Goal: Use online tool/utility: Utilize a website feature to perform a specific function

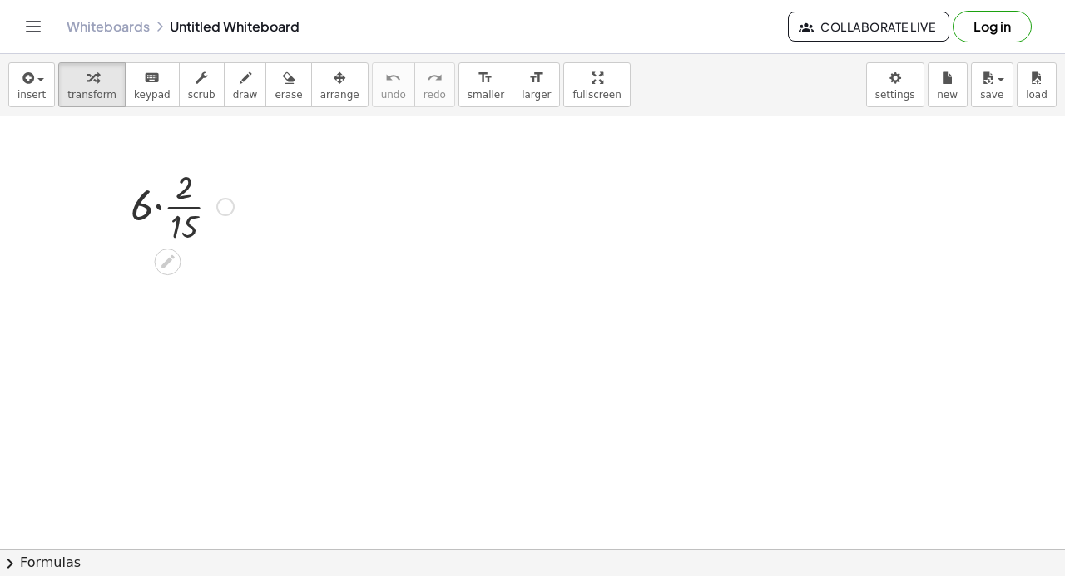
click at [180, 213] on div at bounding box center [182, 205] width 120 height 83
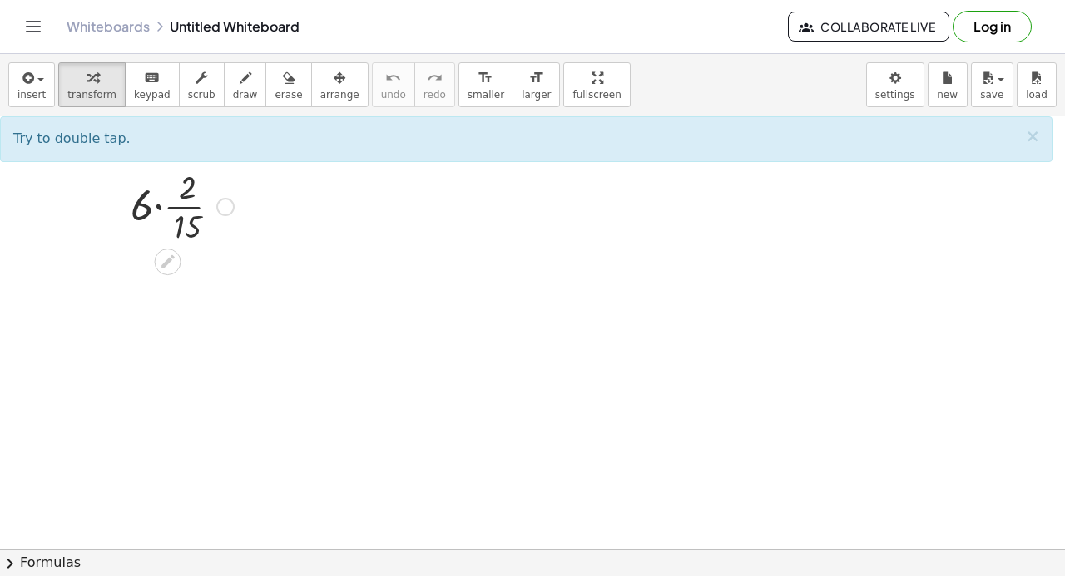
click at [161, 207] on div at bounding box center [182, 205] width 120 height 83
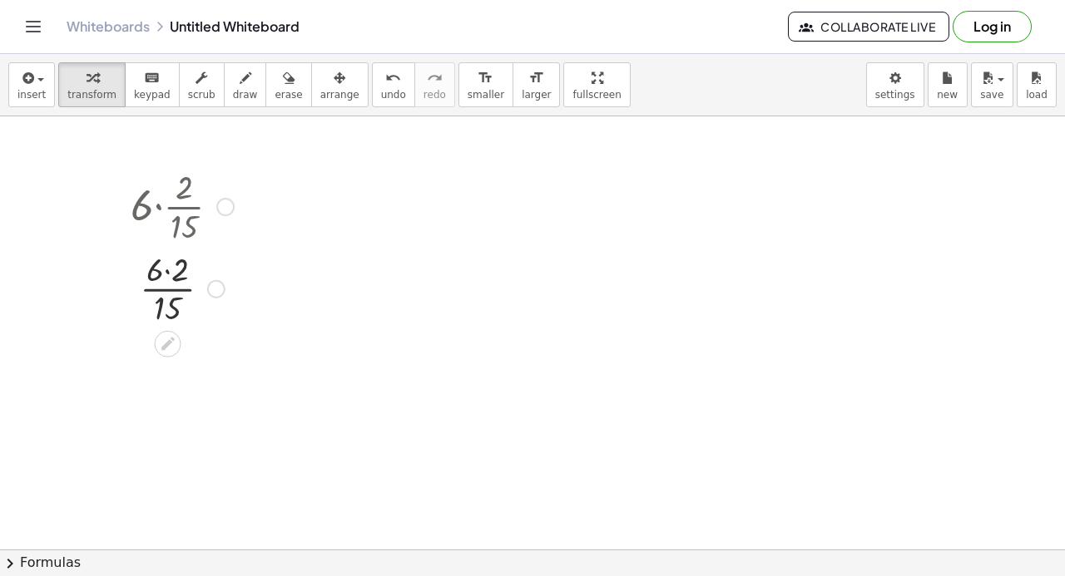
click at [168, 207] on div "· 6 · · 2 · 15 · [DATE]" at bounding box center [168, 207] width 0 height 0
click at [169, 284] on div at bounding box center [182, 288] width 120 height 83
click at [168, 272] on div at bounding box center [182, 288] width 120 height 83
click at [173, 369] on div at bounding box center [182, 371] width 120 height 83
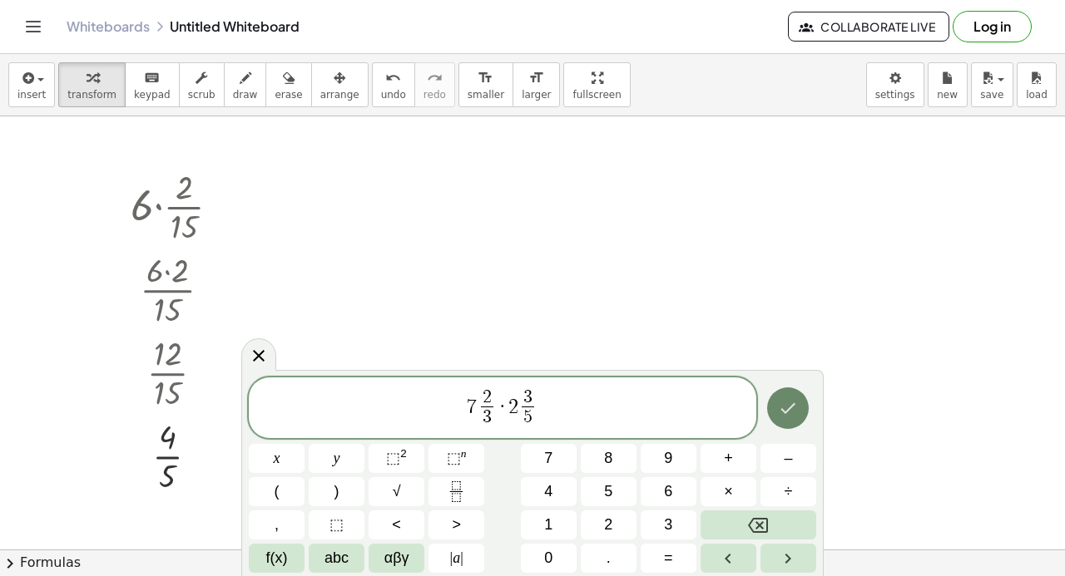
click at [789, 402] on icon "Done" at bounding box center [788, 408] width 20 height 20
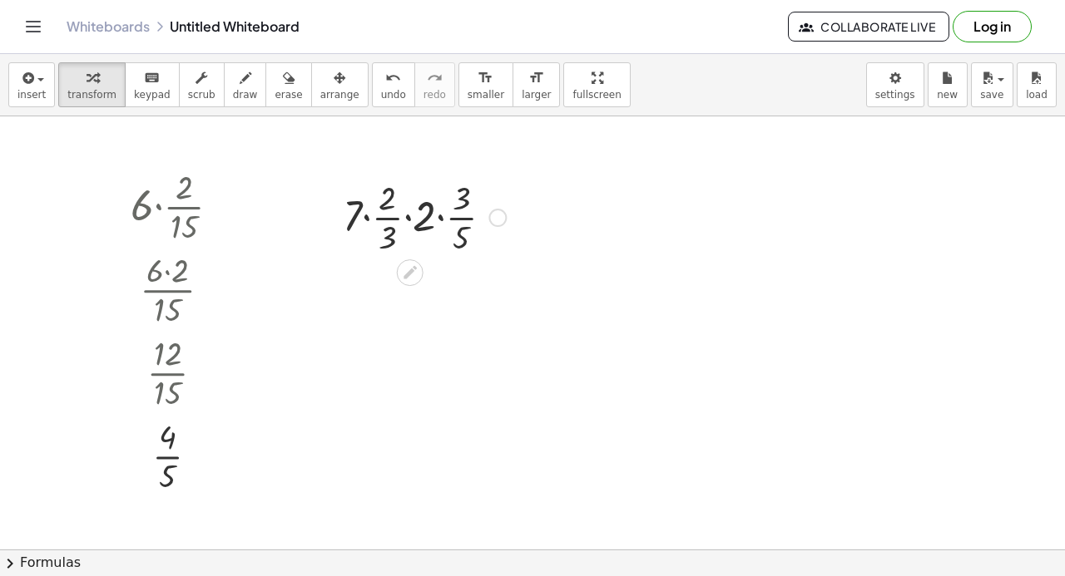
click at [364, 219] on div at bounding box center [424, 216] width 180 height 83
click at [375, 289] on div at bounding box center [424, 299] width 180 height 83
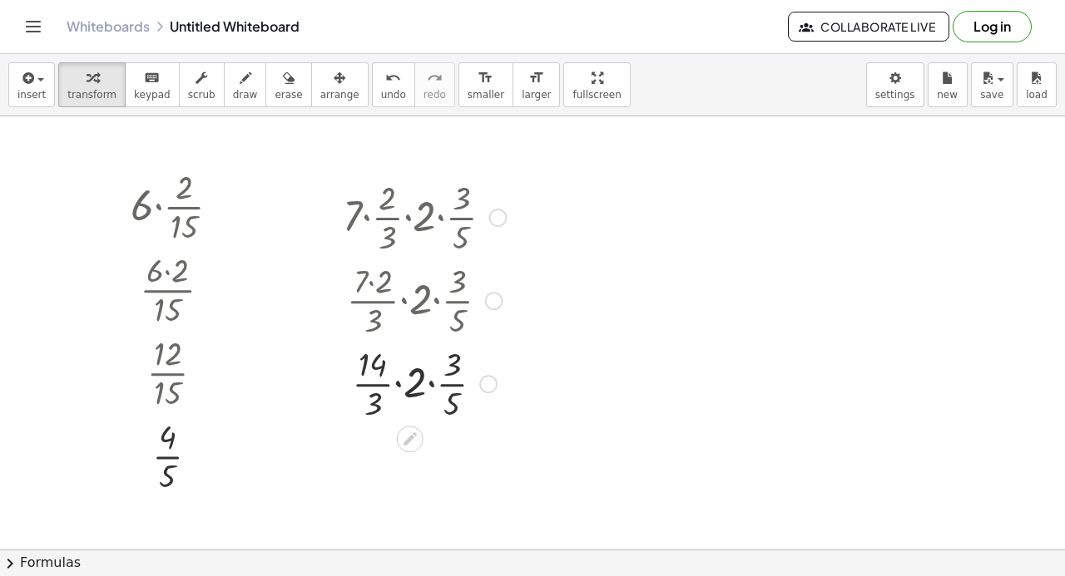
click at [437, 385] on div at bounding box center [424, 382] width 180 height 83
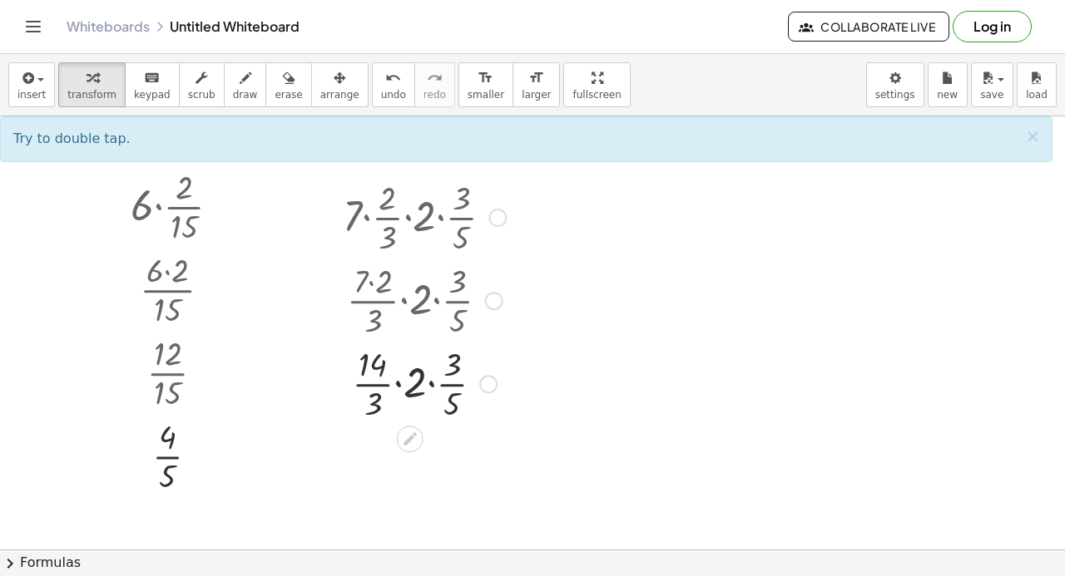
click at [430, 381] on div at bounding box center [424, 382] width 180 height 83
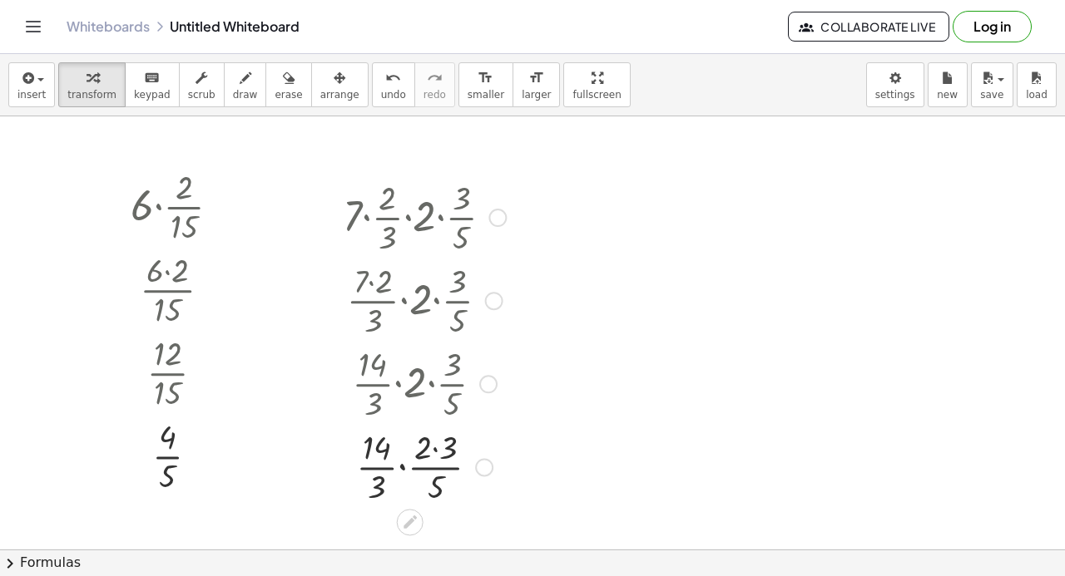
click at [439, 444] on div at bounding box center [424, 465] width 180 height 83
click at [415, 467] on div at bounding box center [424, 465] width 180 height 83
click at [411, 453] on div at bounding box center [424, 465] width 180 height 83
click at [414, 476] on div at bounding box center [424, 465] width 180 height 83
click at [412, 493] on div at bounding box center [424, 465] width 180 height 83
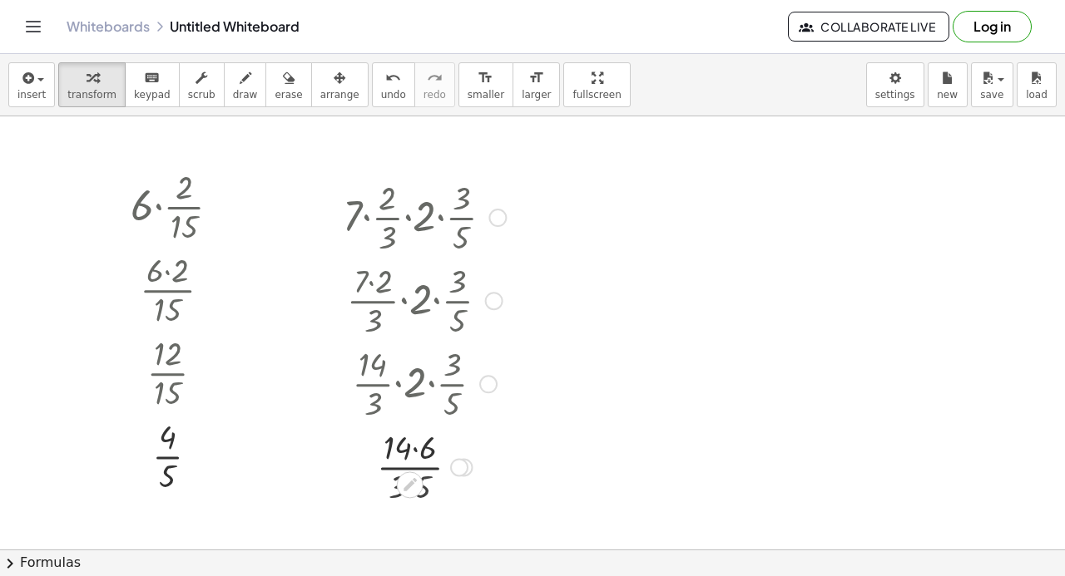
click at [412, 493] on div at bounding box center [410, 485] width 27 height 27
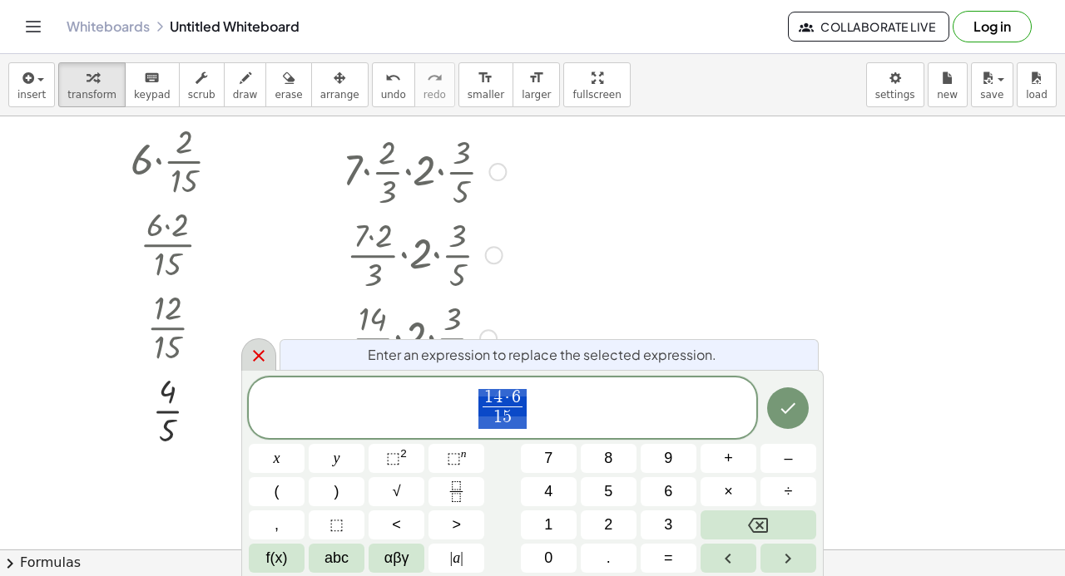
click at [249, 352] on icon at bounding box center [259, 356] width 20 height 20
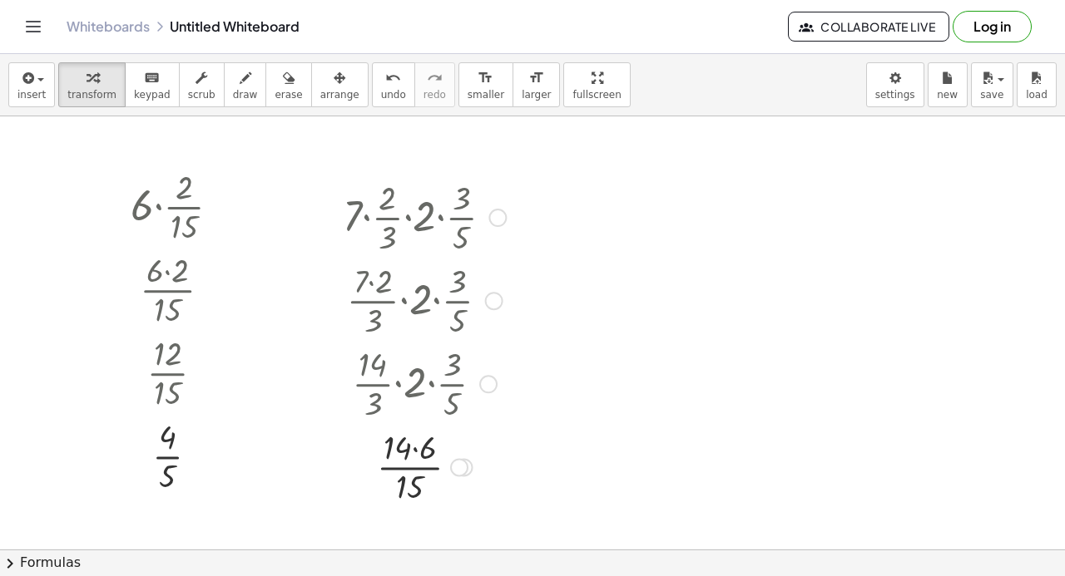
click at [411, 450] on div at bounding box center [424, 465] width 180 height 83
click at [414, 450] on div at bounding box center [424, 465] width 180 height 83
click at [414, 460] on div at bounding box center [424, 465] width 180 height 83
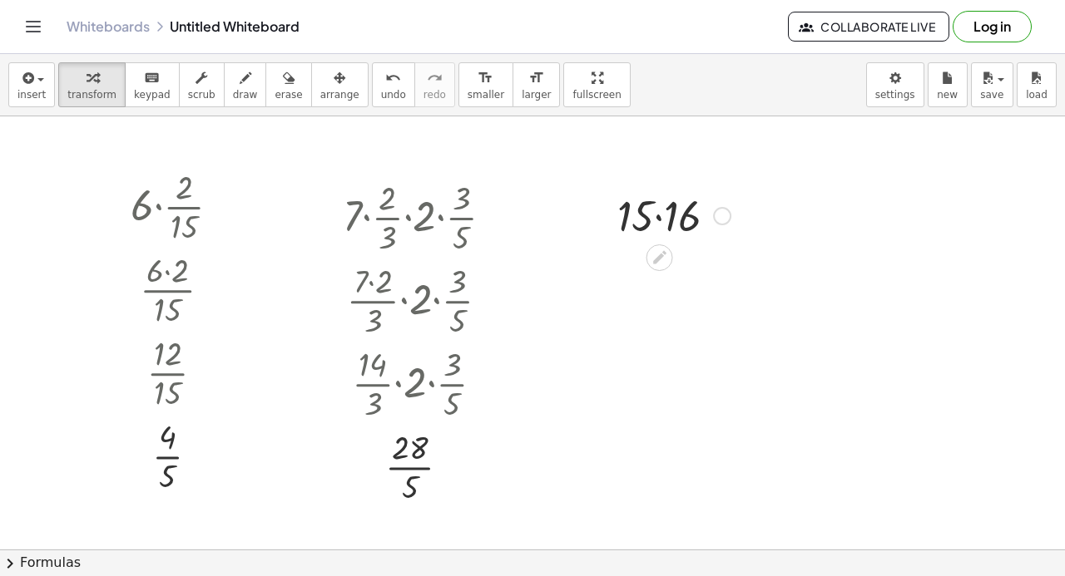
click at [662, 219] on div at bounding box center [674, 214] width 130 height 57
click at [764, 410] on div at bounding box center [749, 408] width 114 height 57
click at [735, 410] on div "· 8 · 17 136" at bounding box center [735, 410] width 0 height 0
click at [787, 415] on div "Transform line Copy line as LaTeX Copy derivation as LaTeX Expand new lines: On" at bounding box center [782, 410] width 18 height 18
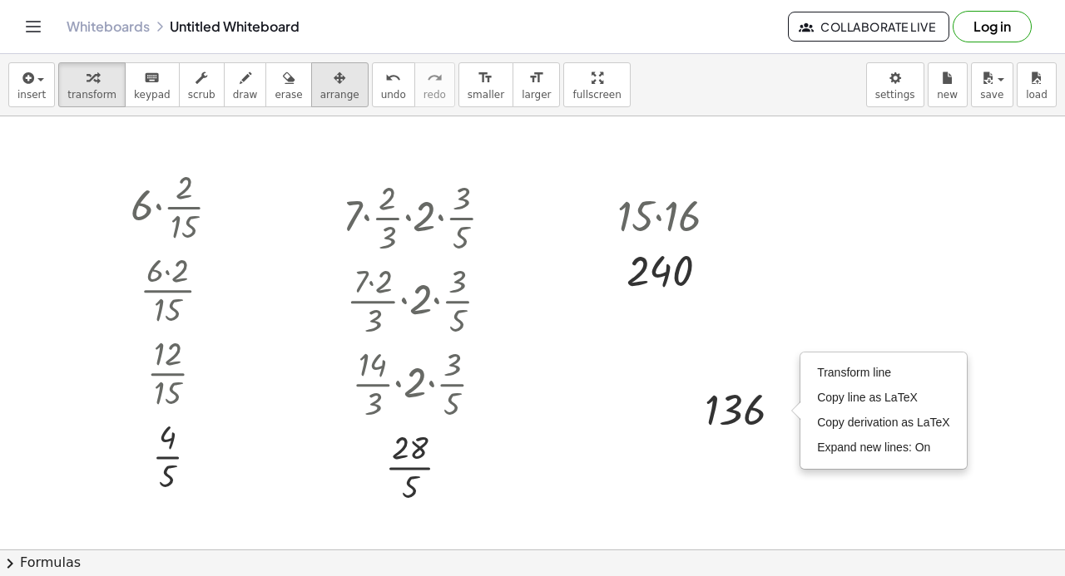
click at [334, 82] on icon "button" at bounding box center [340, 78] width 12 height 20
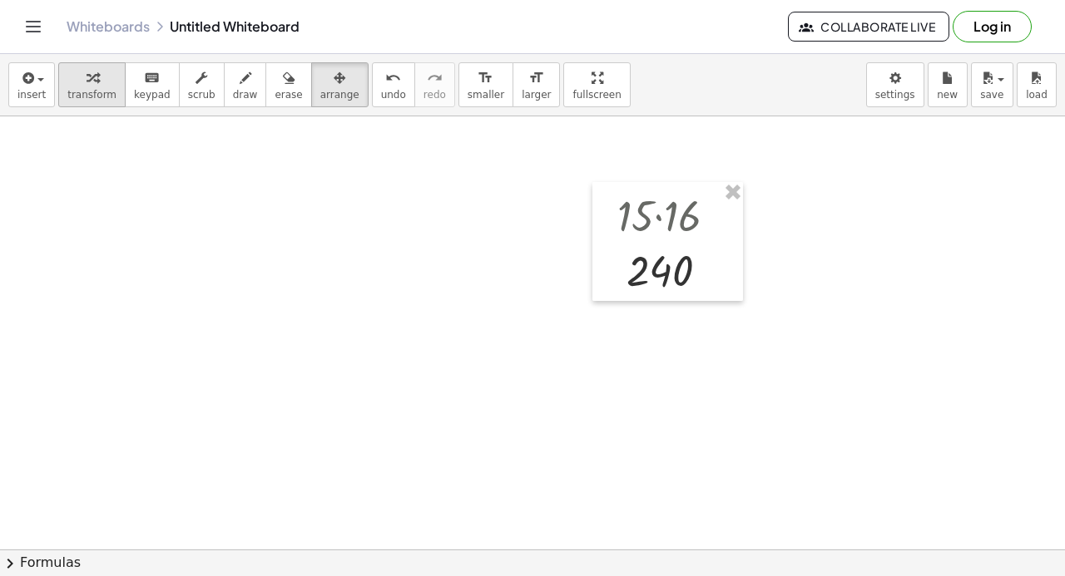
click at [88, 84] on icon "button" at bounding box center [93, 78] width 12 height 20
click at [670, 397] on div at bounding box center [683, 398] width 117 height 57
